Goal: Find specific page/section: Find specific page/section

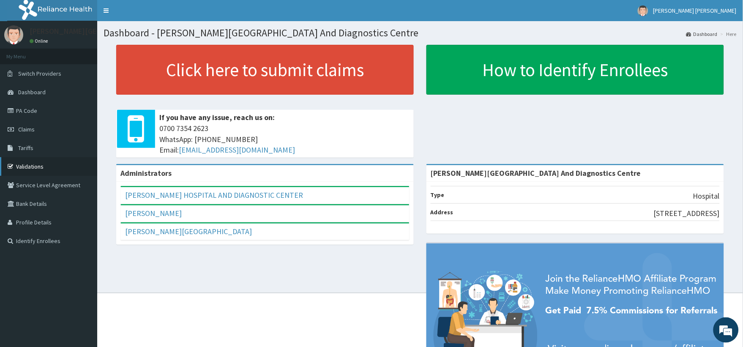
click at [39, 164] on link "Validations" at bounding box center [48, 166] width 97 height 19
click at [41, 110] on link "PA Code" at bounding box center [48, 110] width 97 height 19
